Goal: Navigation & Orientation: Find specific page/section

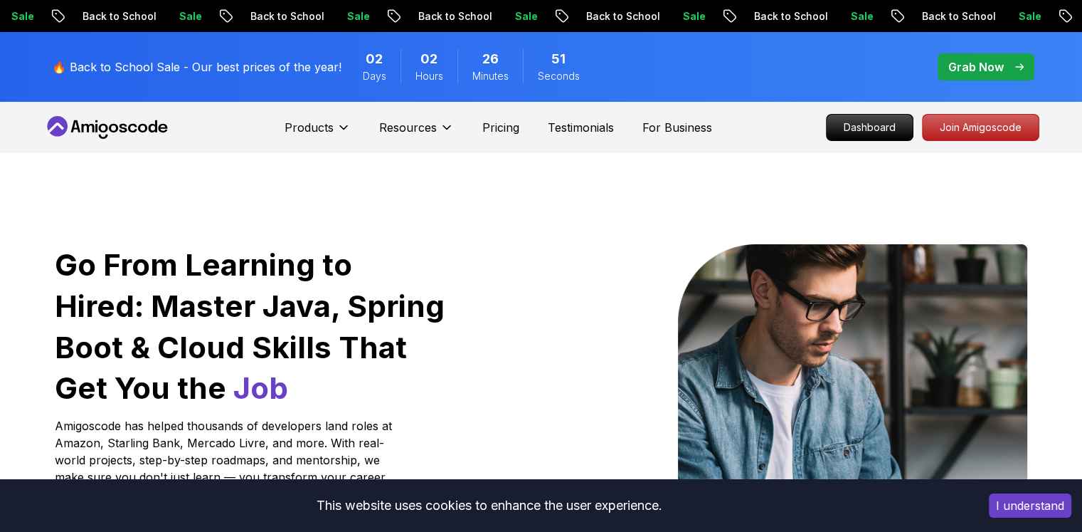
click at [872, 130] on p "Dashboard" at bounding box center [870, 128] width 86 height 26
click at [866, 129] on p "Dashboard" at bounding box center [870, 127] width 82 height 24
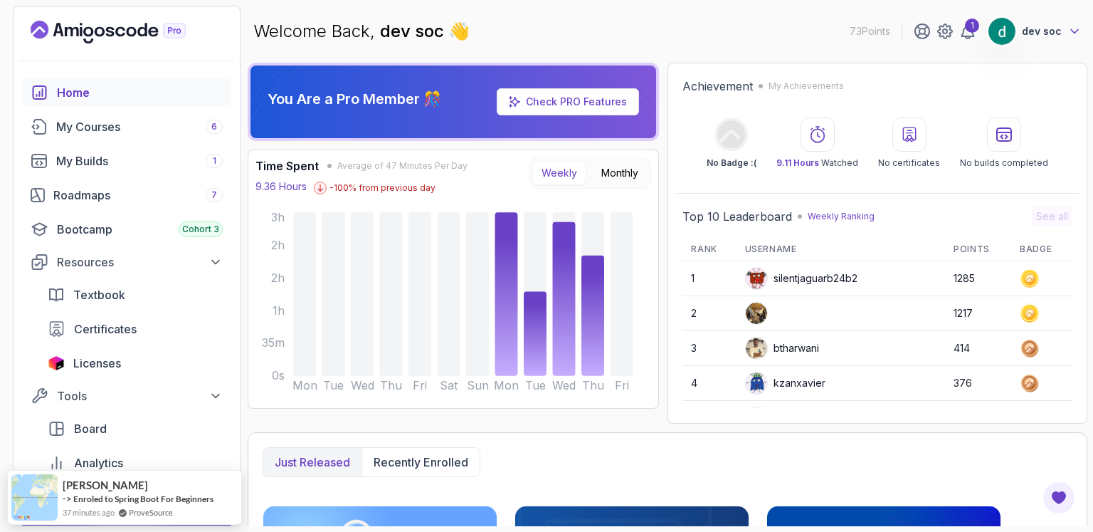
click at [1076, 32] on icon at bounding box center [1074, 32] width 7 height 4
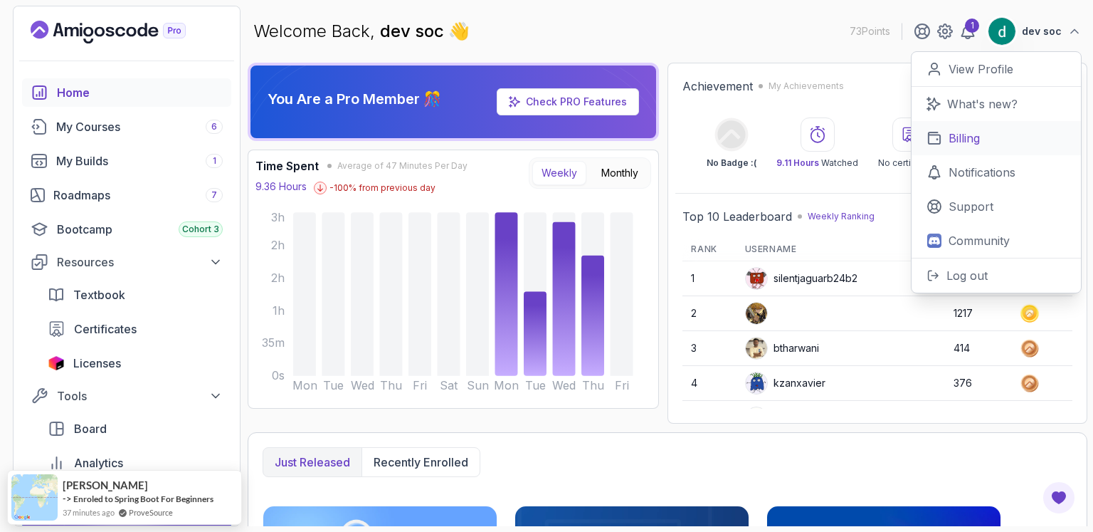
click at [966, 131] on p "Billing" at bounding box center [964, 138] width 31 height 17
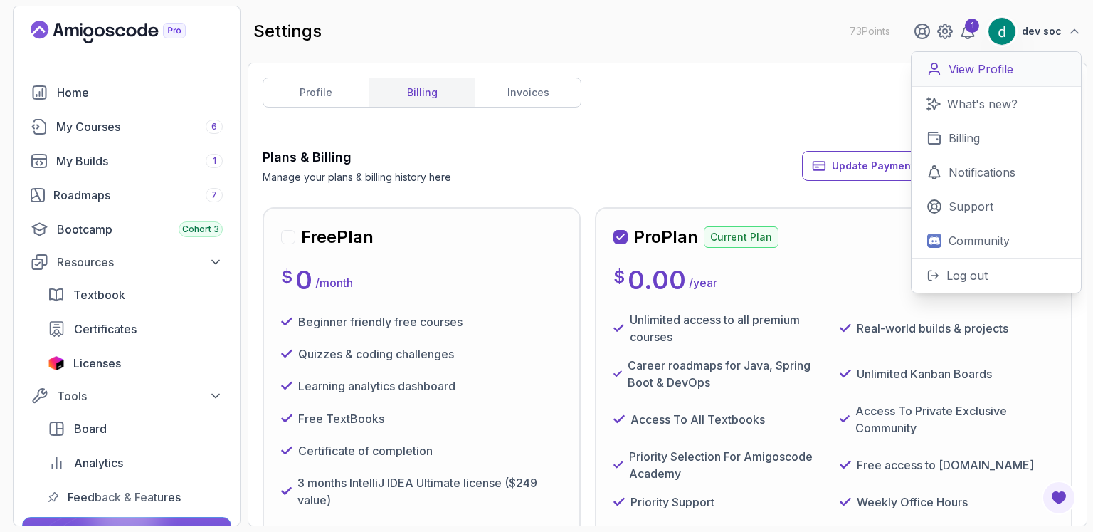
click at [697, 85] on div "profile billing invoices Plans & Billing Manage your plans & billing history he…" at bounding box center [668, 294] width 810 height 433
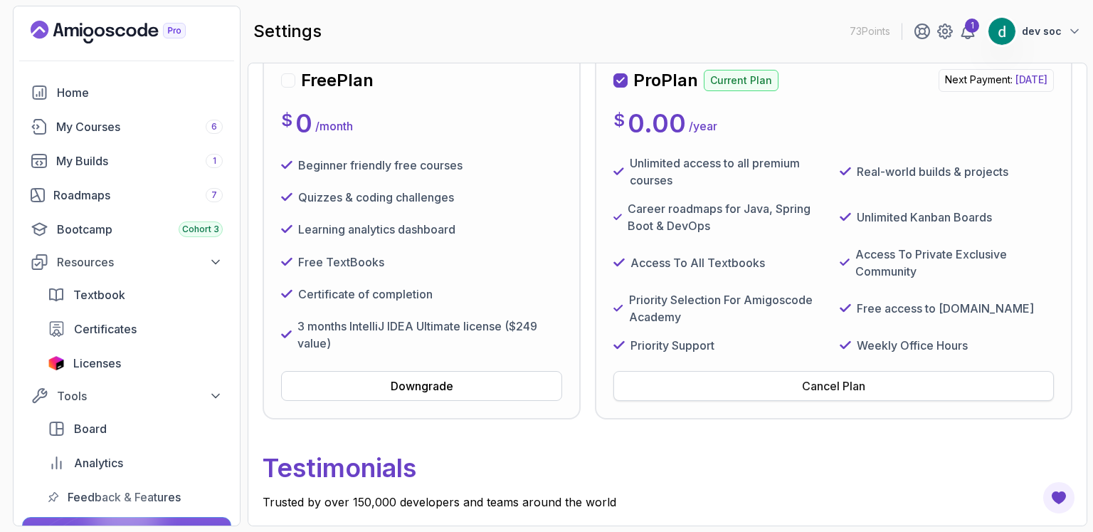
scroll to position [166, 0]
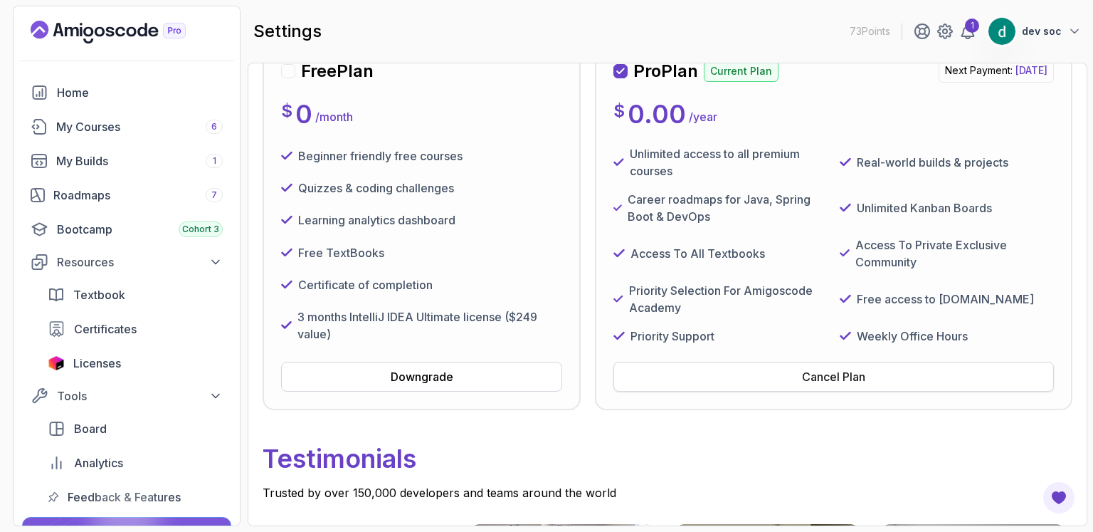
click at [845, 371] on div "Cancel Plan" at bounding box center [833, 376] width 63 height 17
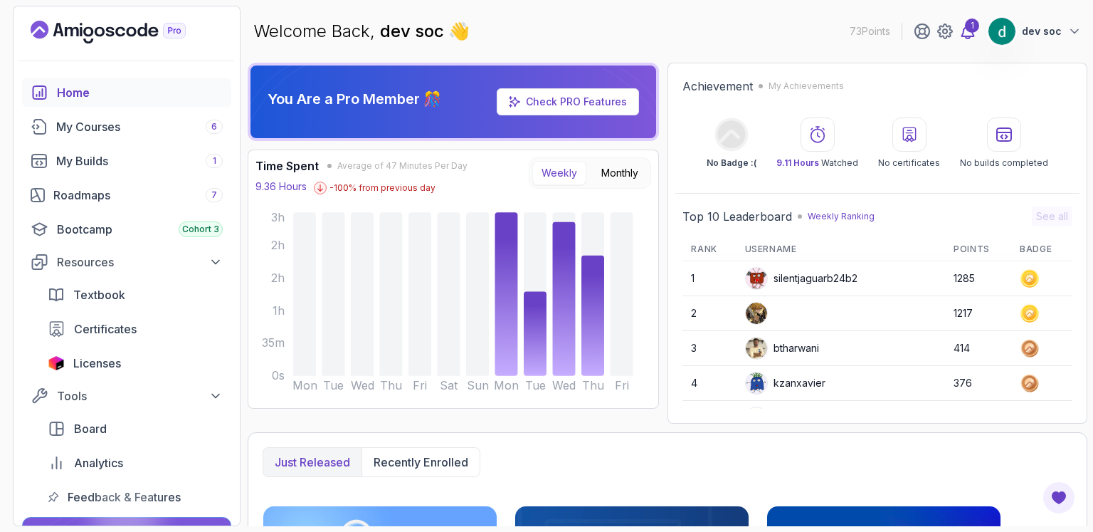
click at [974, 32] on div "1" at bounding box center [972, 26] width 14 height 14
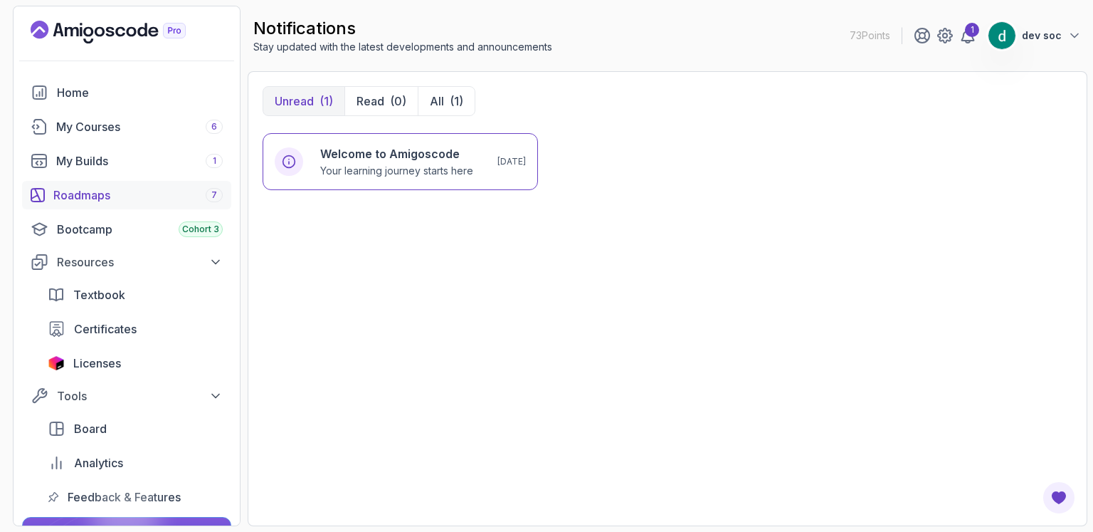
click at [106, 191] on div "Roadmaps 7" at bounding box center [137, 194] width 169 height 17
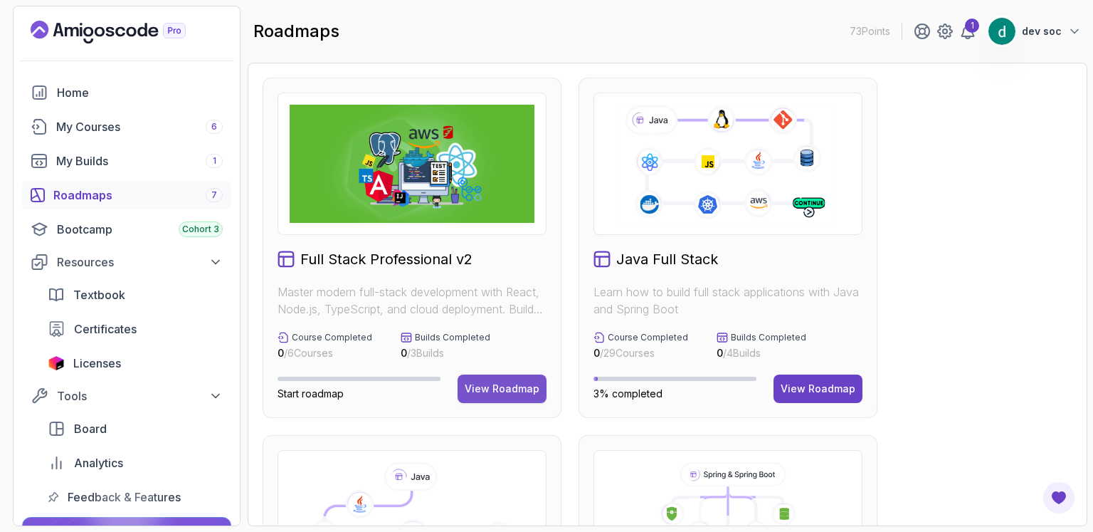
click at [512, 385] on div "View Roadmap" at bounding box center [502, 388] width 75 height 14
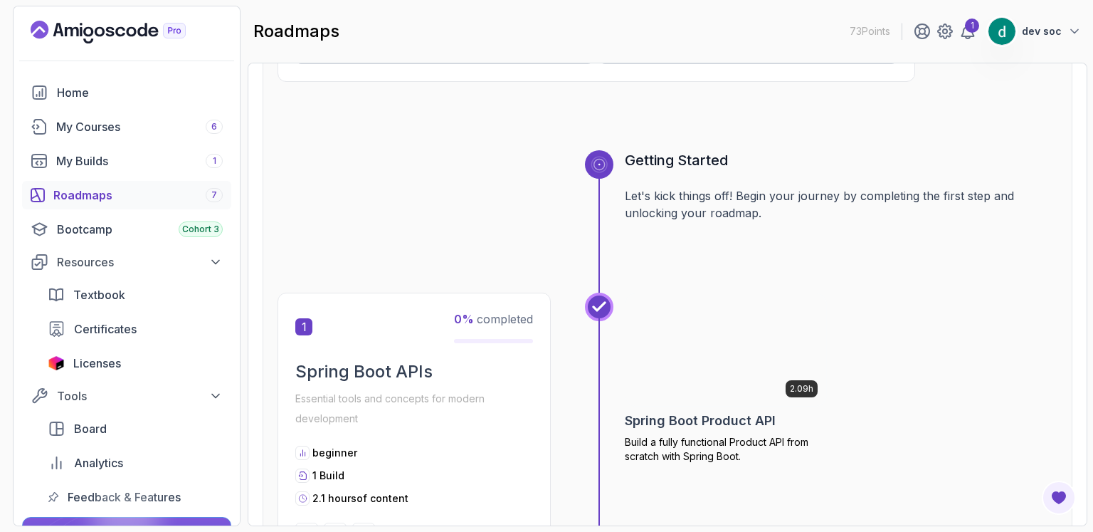
scroll to position [518, 0]
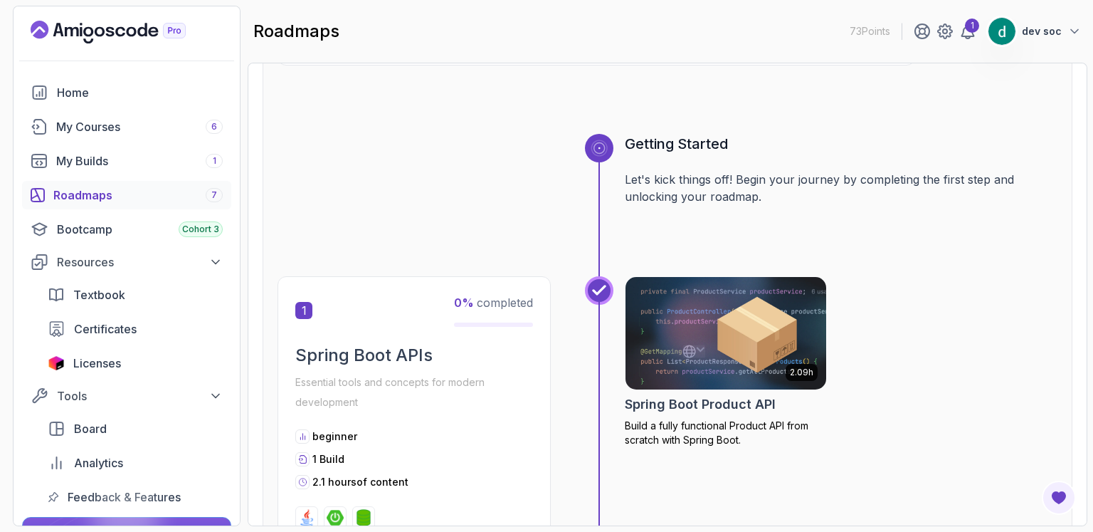
click at [88, 191] on div "Roadmaps 7" at bounding box center [137, 194] width 169 height 17
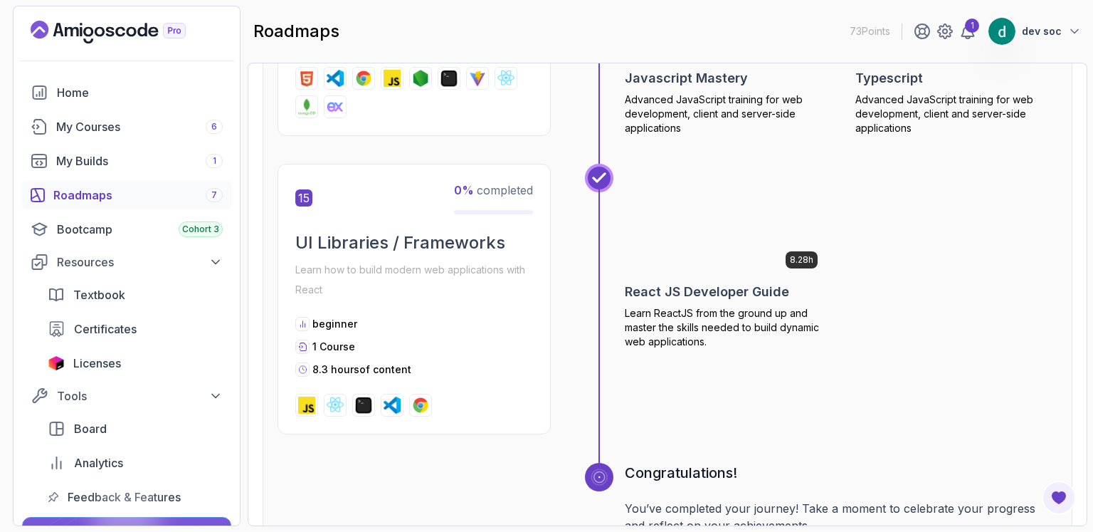
scroll to position [5044, 0]
